Goal: Information Seeking & Learning: Learn about a topic

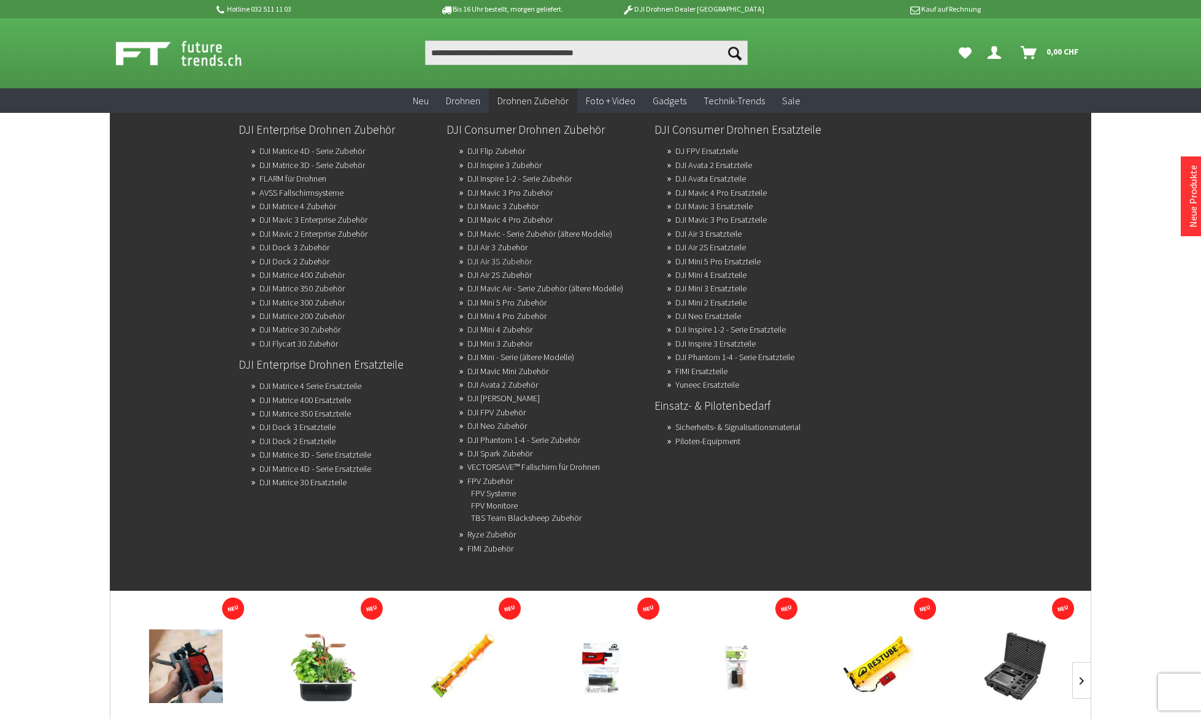
click at [487, 261] on link "DJI Air 3S Zubehör" at bounding box center [499, 261] width 64 height 17
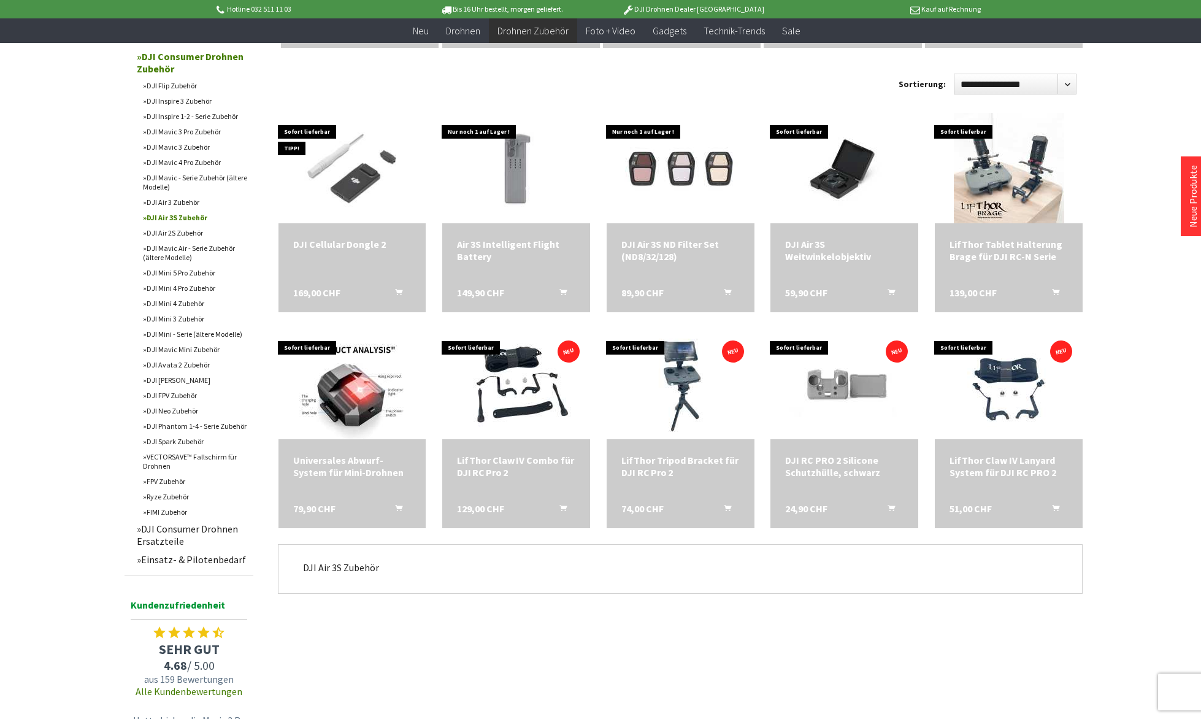
scroll to position [351, 0]
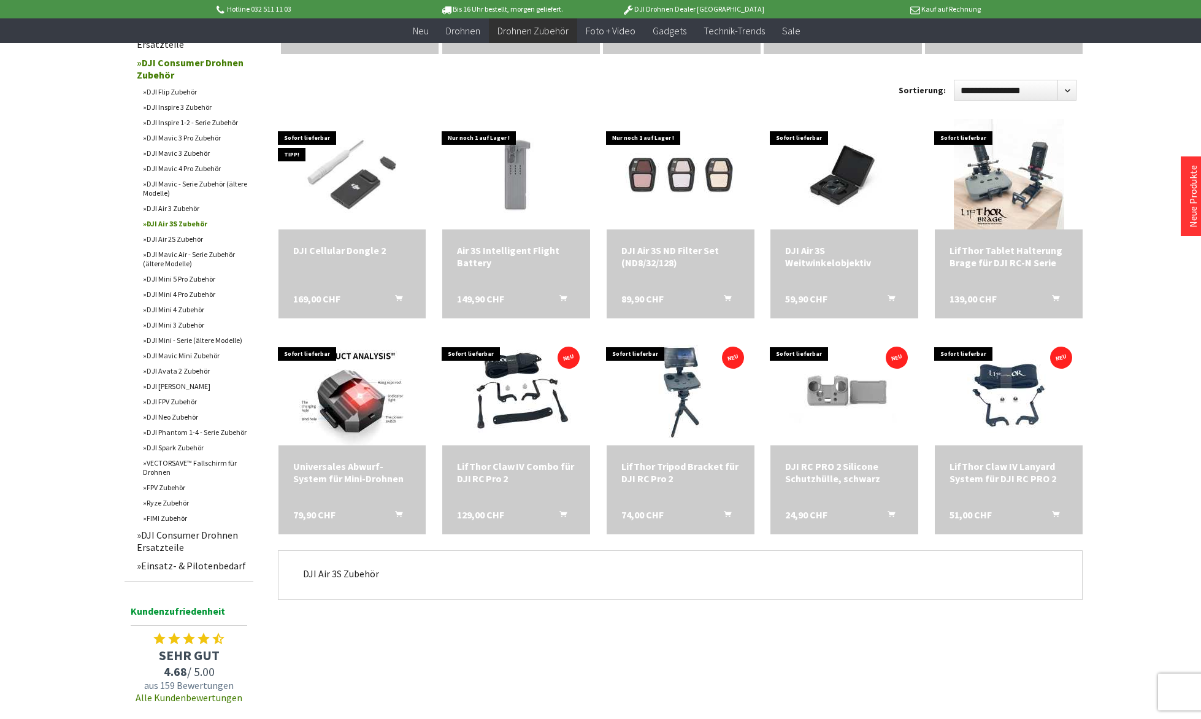
click at [188, 207] on link "DJI Air 3 Zubehör" at bounding box center [195, 208] width 117 height 15
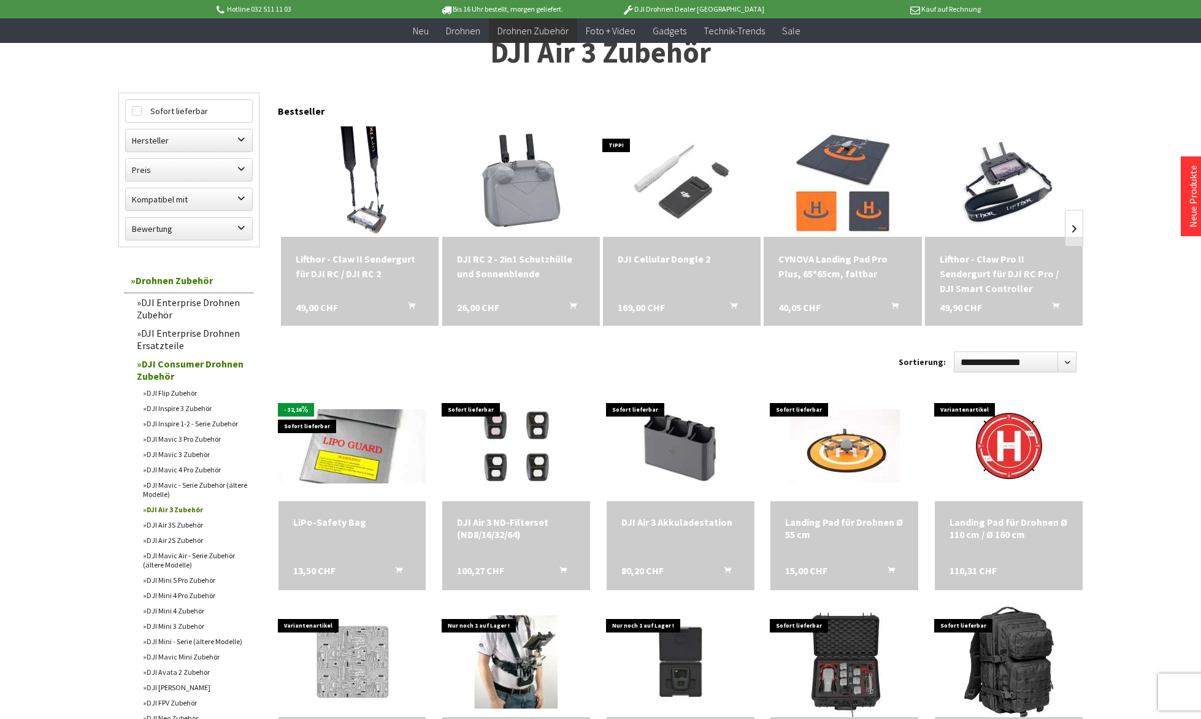
scroll to position [81, 0]
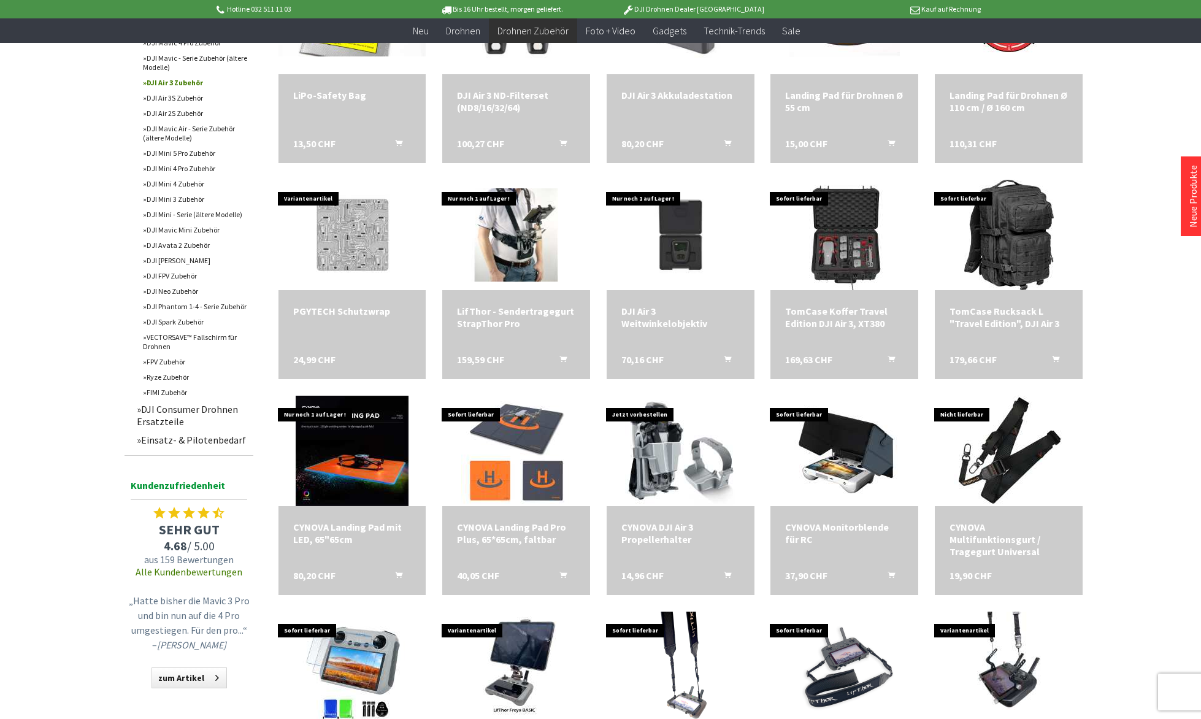
scroll to position [508, 0]
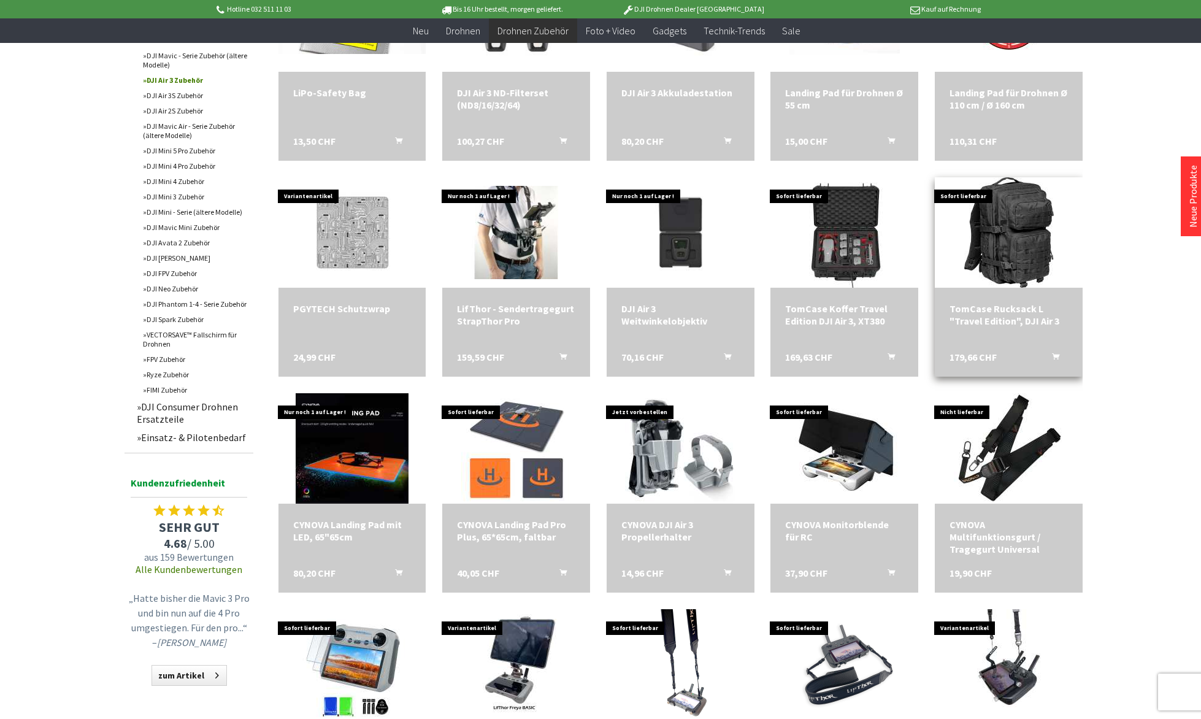
click at [987, 305] on div "TomCase Rucksack L "Travel Edition", DJI Air 3" at bounding box center [1008, 314] width 118 height 25
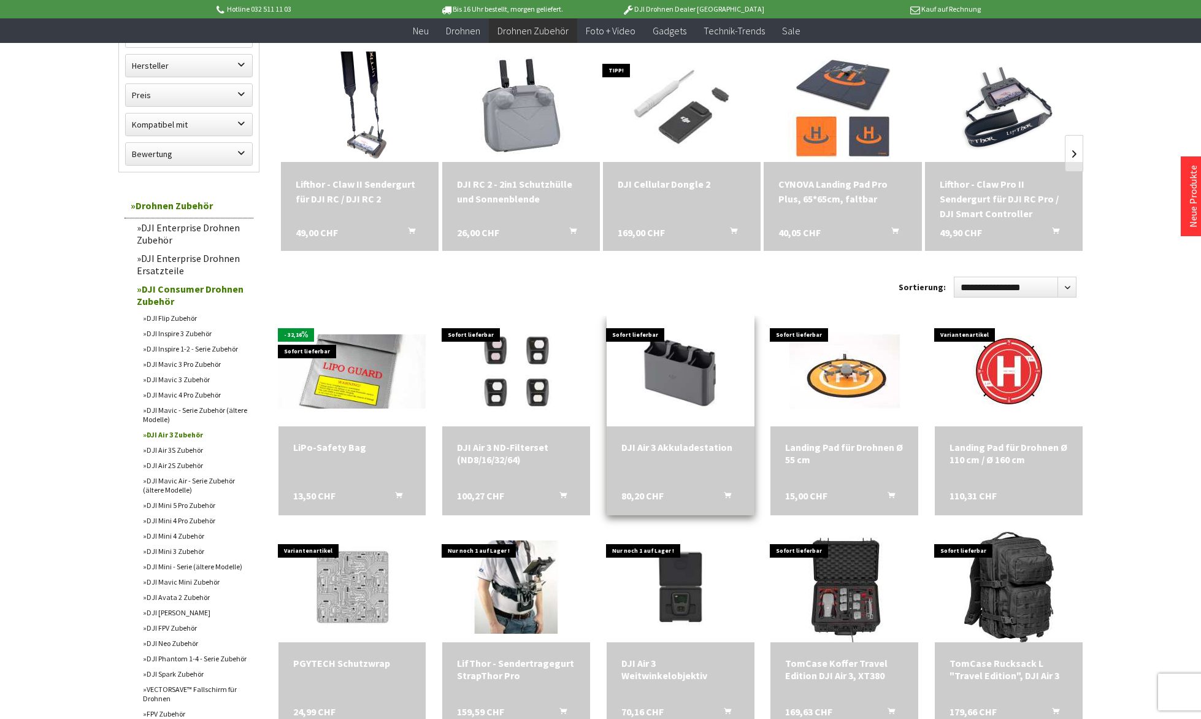
scroll to position [144, 0]
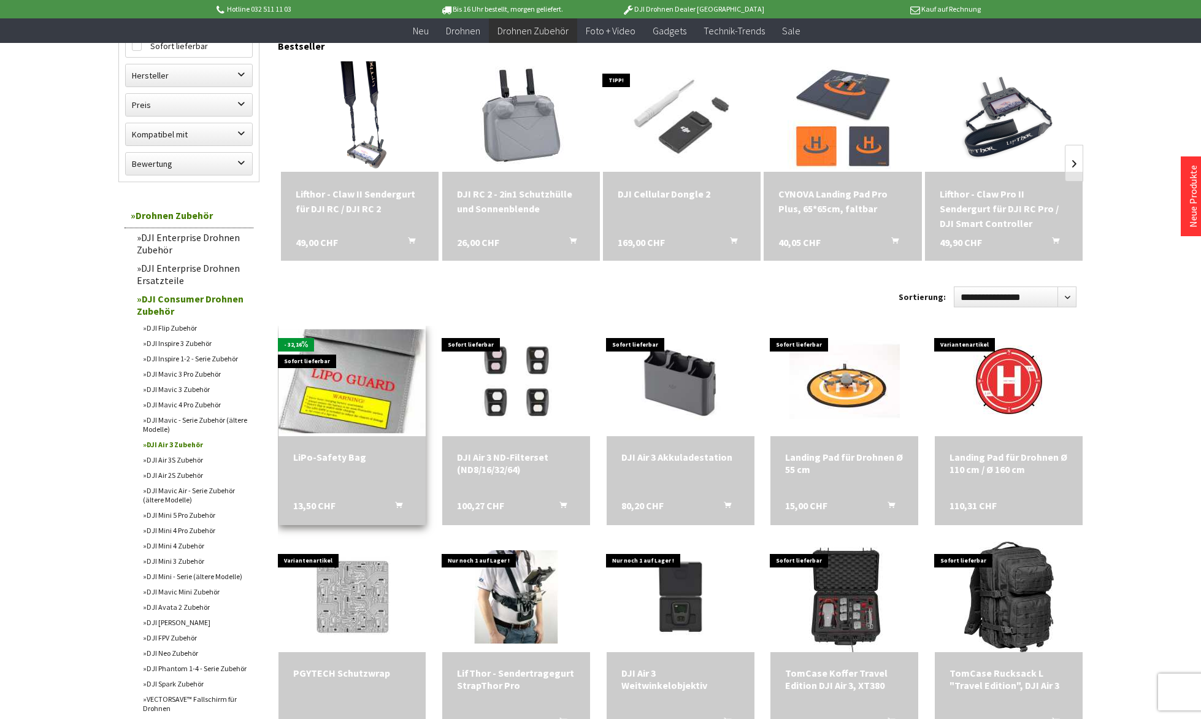
click at [363, 381] on img at bounding box center [351, 381] width 207 height 104
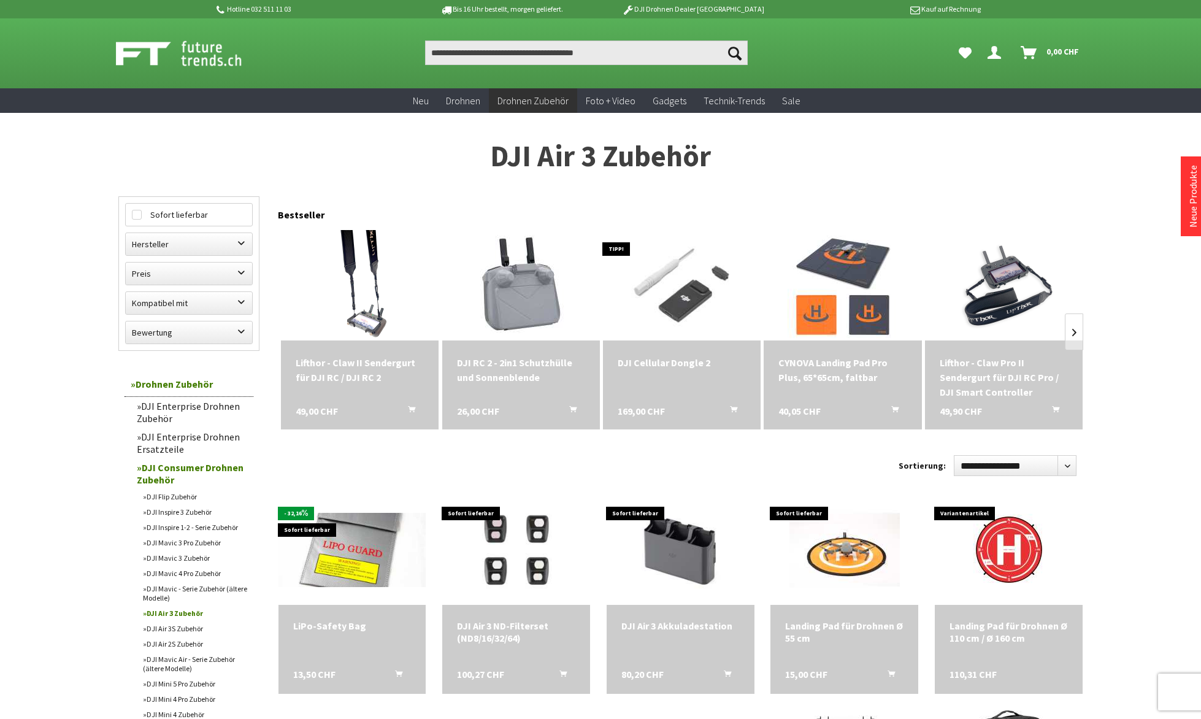
scroll to position [0, 0]
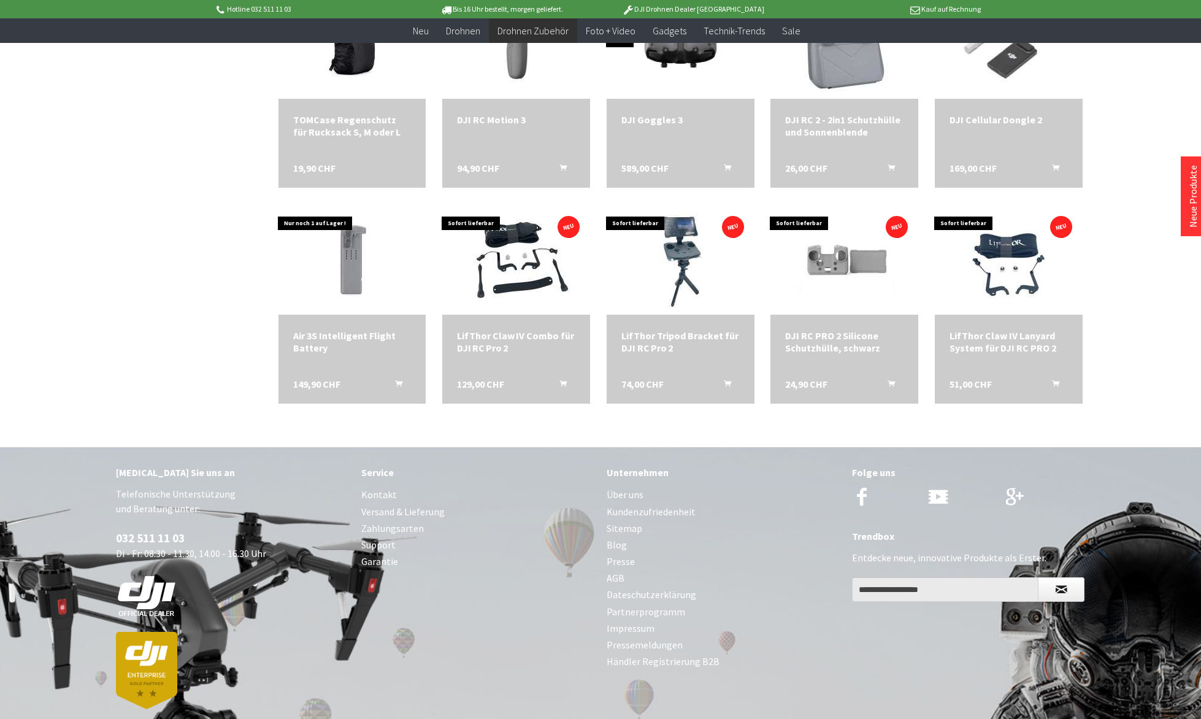
scroll to position [1386, 0]
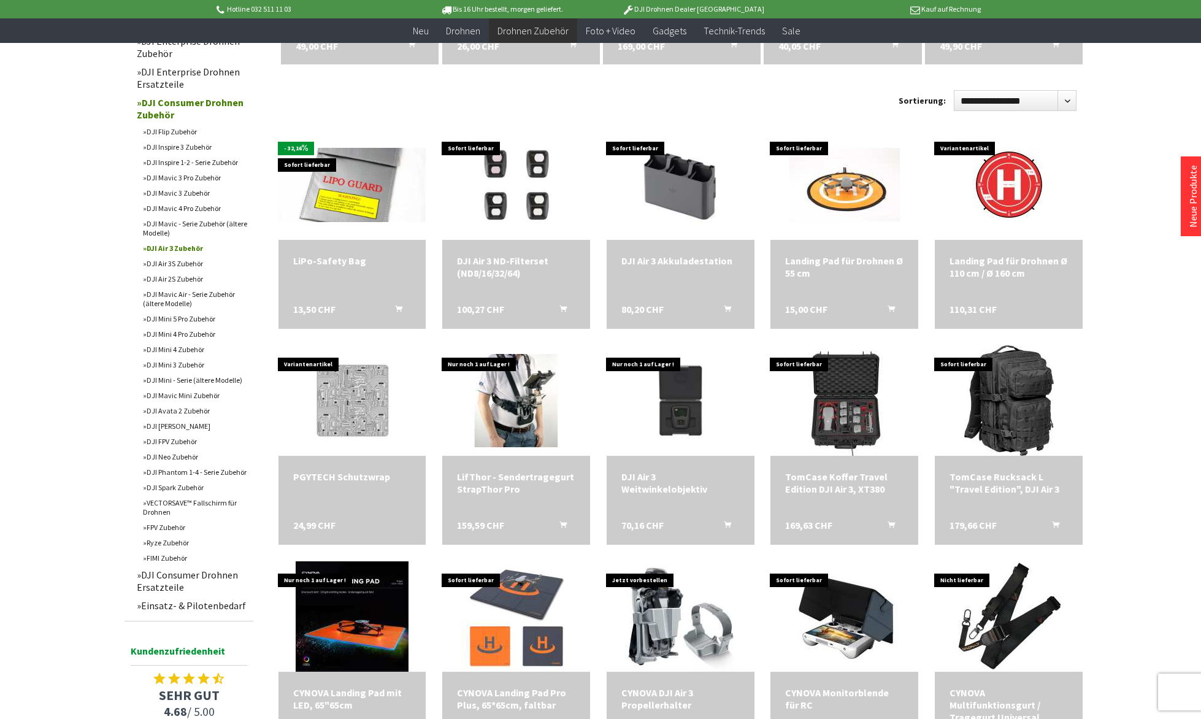
scroll to position [342, 0]
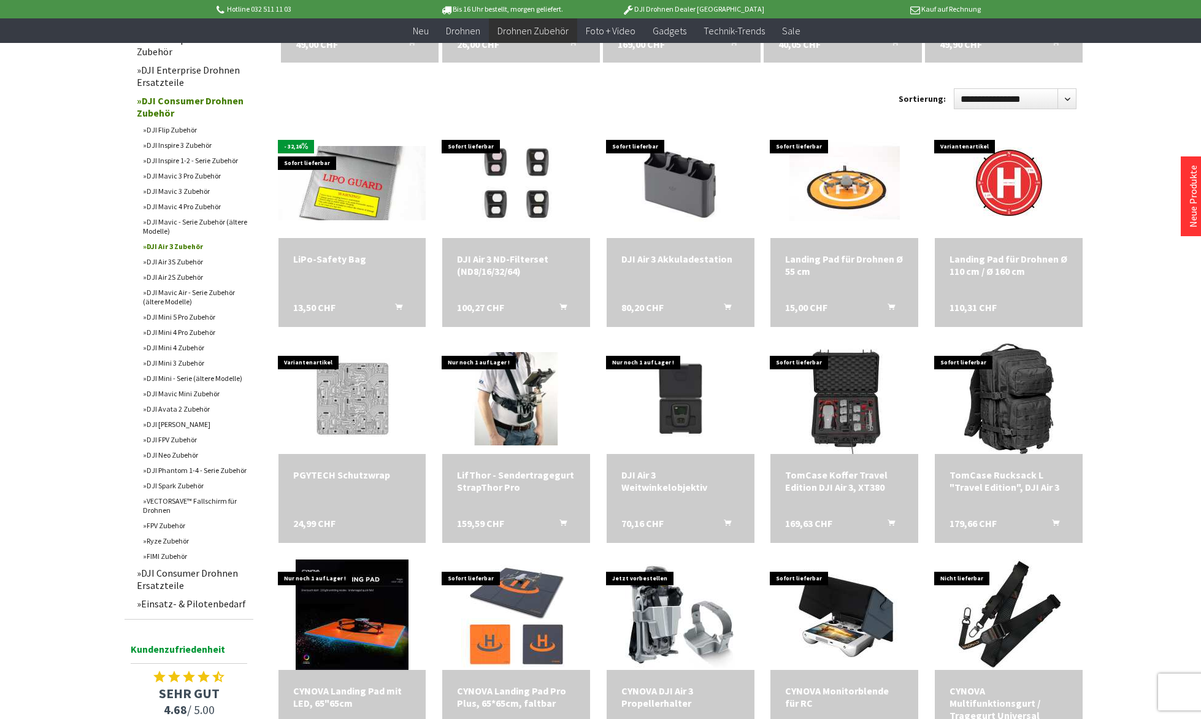
click at [156, 575] on link "DJI Consumer Drohnen Ersatzteile" at bounding box center [192, 579] width 123 height 31
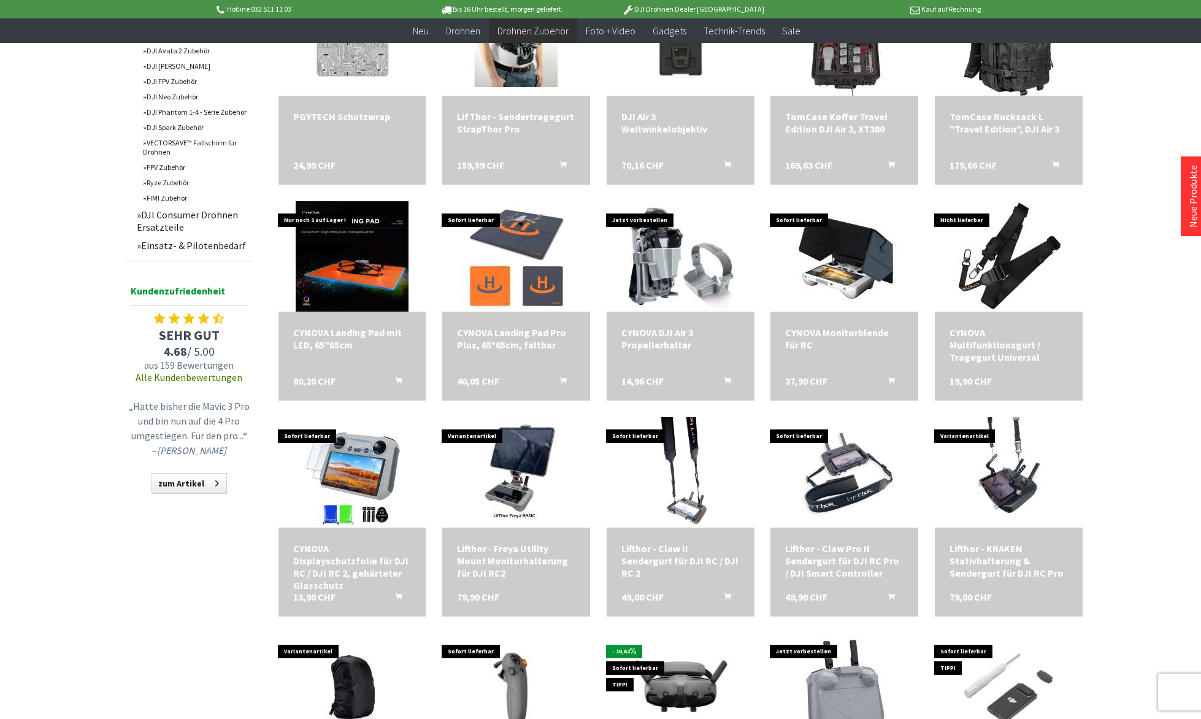
scroll to position [703, 0]
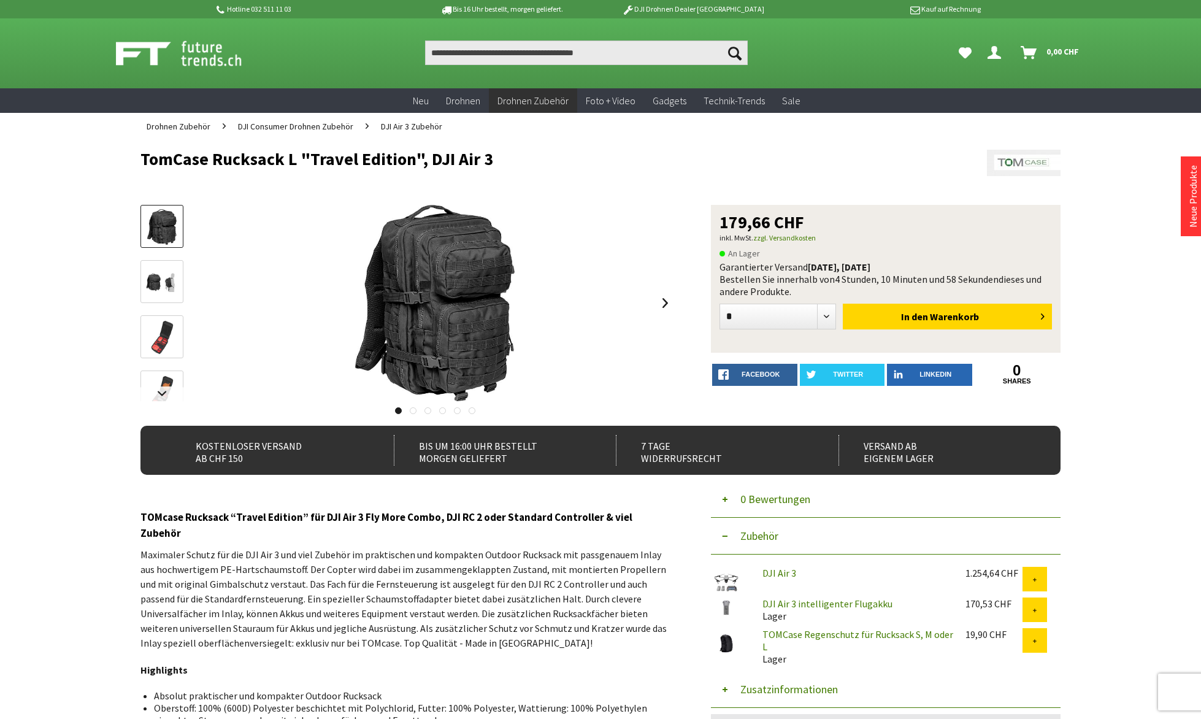
click at [171, 337] on img at bounding box center [162, 338] width 36 height 36
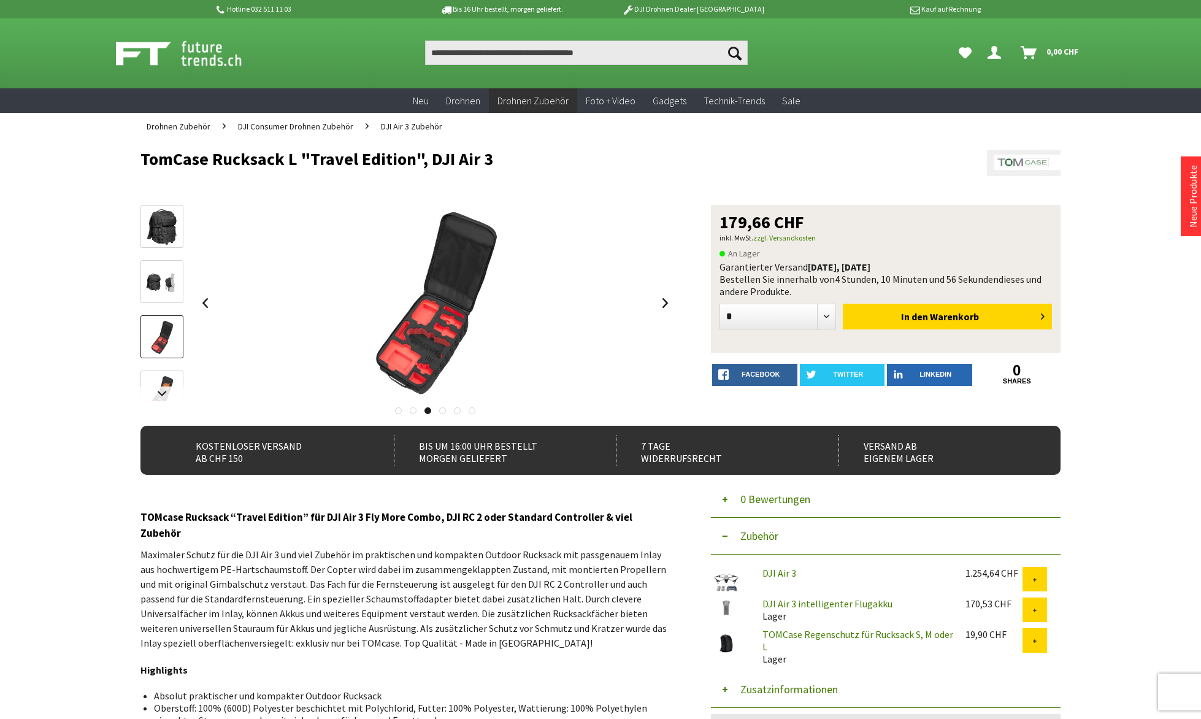
click at [159, 378] on img at bounding box center [162, 393] width 36 height 36
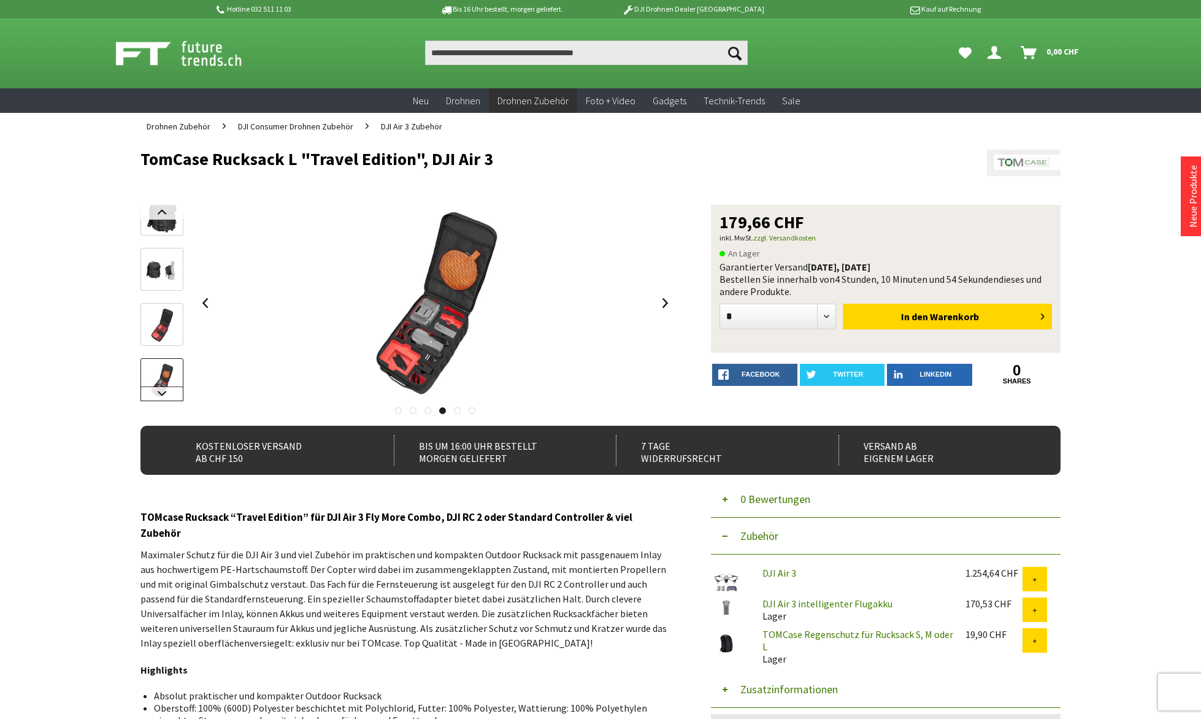
click at [159, 393] on link at bounding box center [161, 393] width 43 height 15
click at [158, 215] on link at bounding box center [161, 212] width 43 height 15
click at [158, 247] on img at bounding box center [162, 246] width 36 height 20
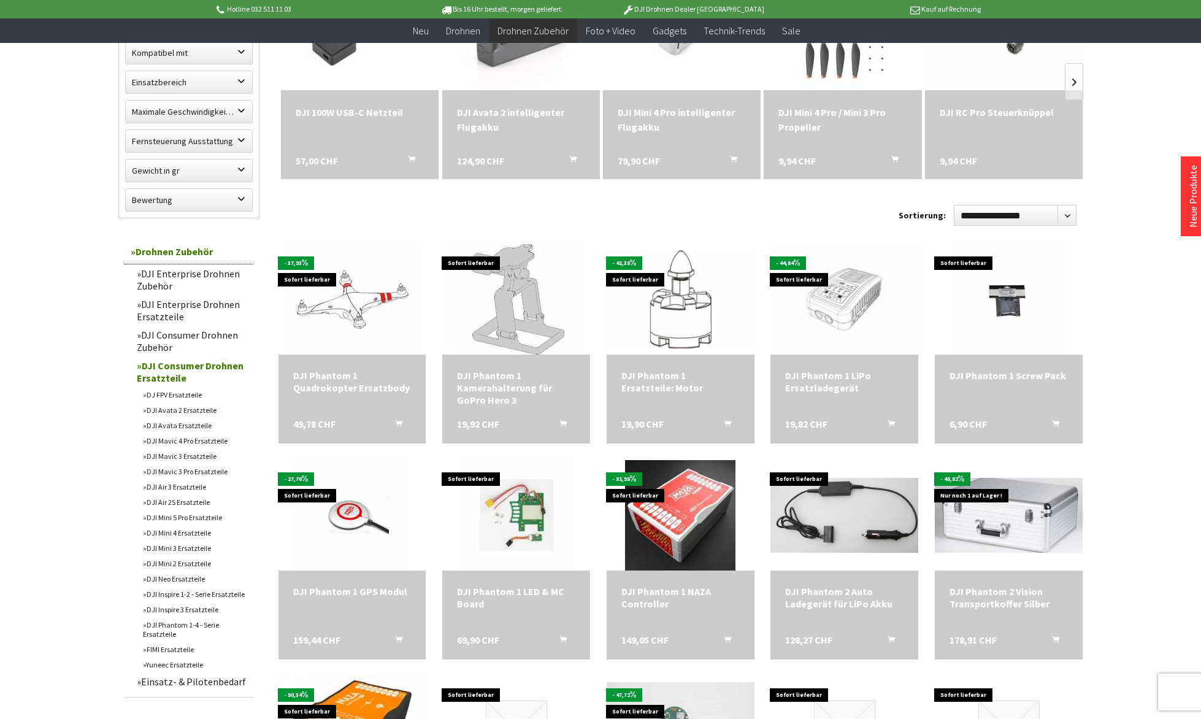
scroll to position [229, 0]
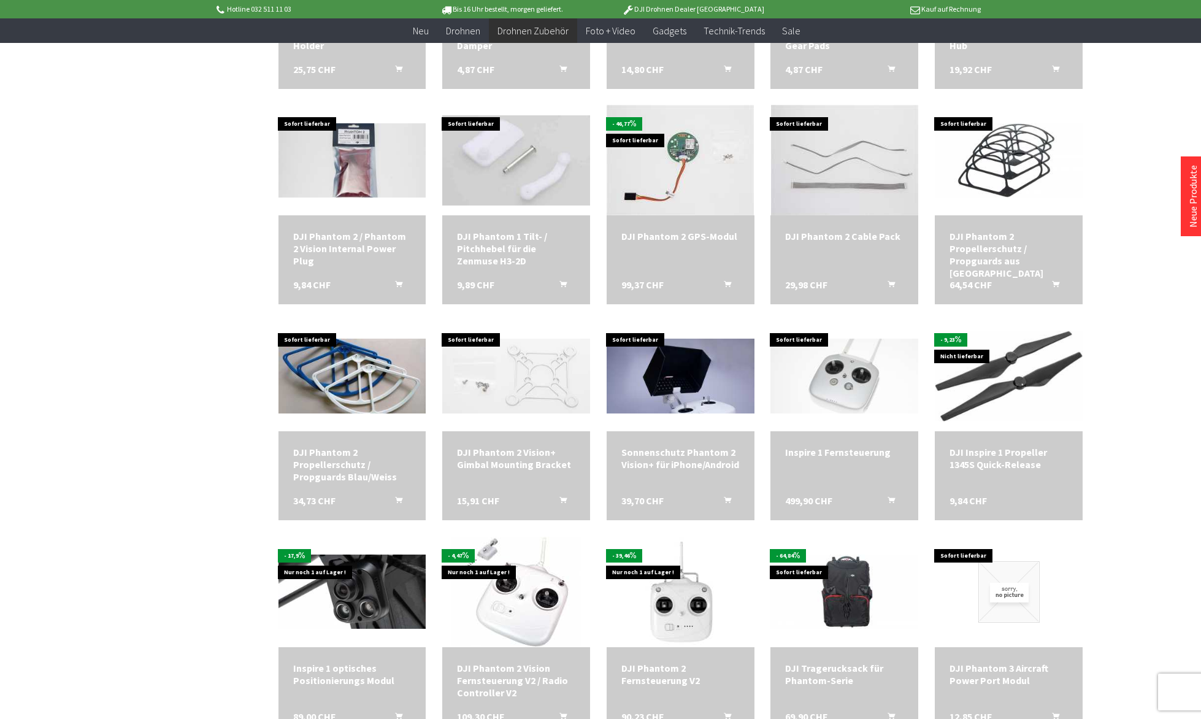
scroll to position [1232, 0]
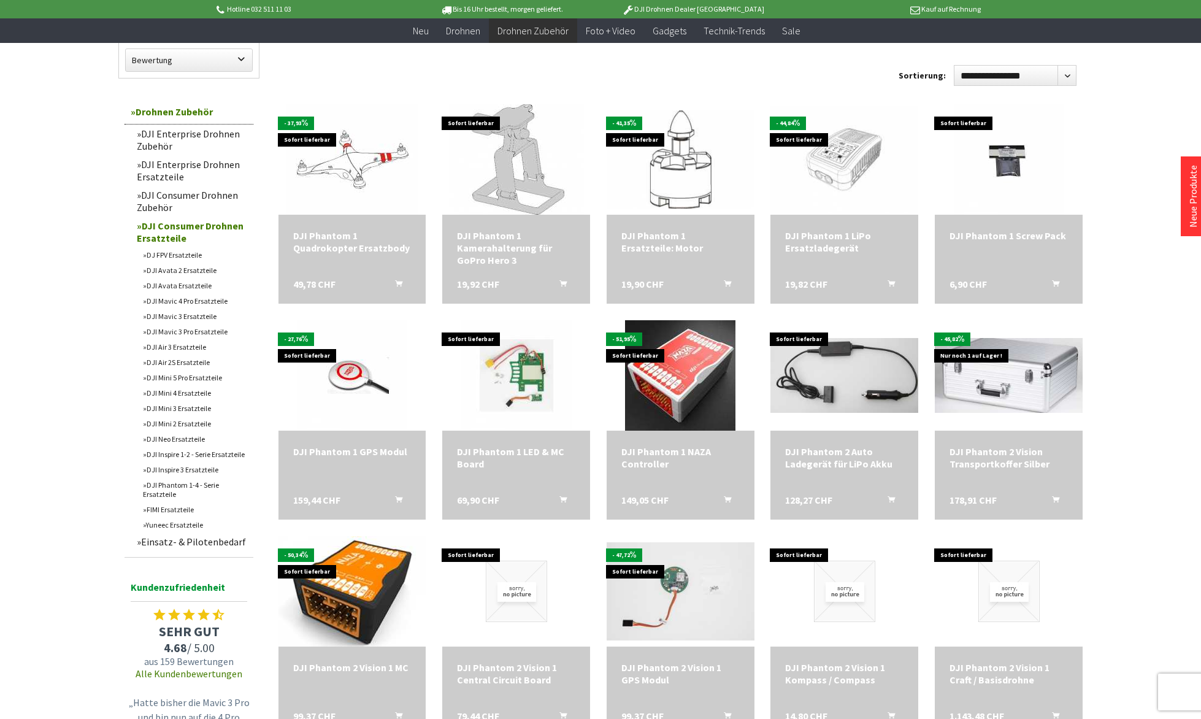
scroll to position [329, 0]
